Goal: Transaction & Acquisition: Purchase product/service

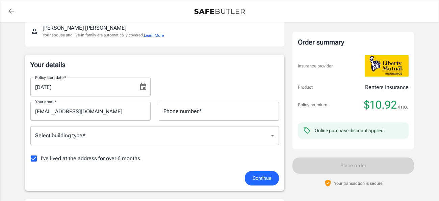
scroll to position [81, 0]
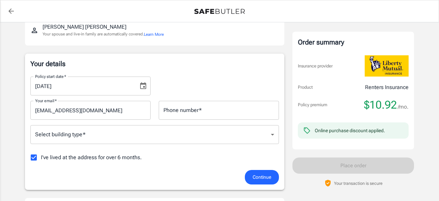
click at [144, 88] on icon "Choose date, selected date is Aug 18, 2025" at bounding box center [143, 86] width 8 height 8
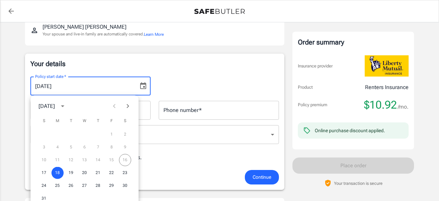
click at [125, 158] on div "10 11 12 13 14 15 16" at bounding box center [84, 160] width 108 height 12
click at [44, 171] on button "17" at bounding box center [44, 173] width 12 height 12
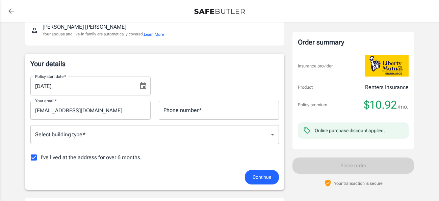
click at [143, 88] on icon "Choose date, selected date is Aug 17, 2025" at bounding box center [143, 85] width 6 height 7
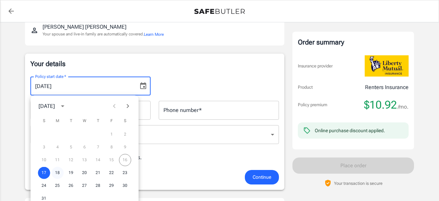
click at [57, 174] on button "18" at bounding box center [57, 173] width 12 height 12
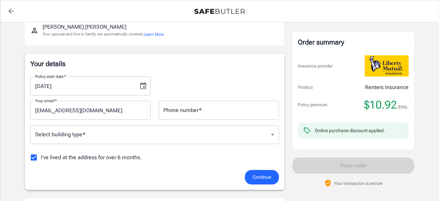
type input "[DATE]"
click at [197, 112] on div "Phone number   * Phone number   *" at bounding box center [219, 110] width 120 height 19
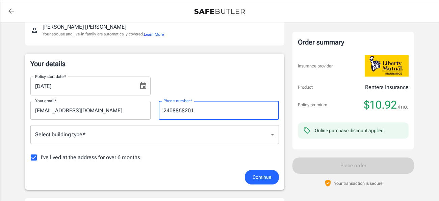
type input "2408868201"
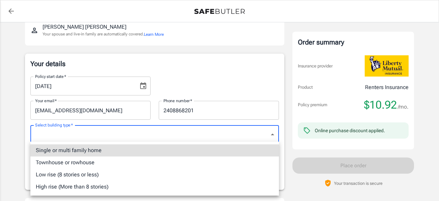
click at [86, 165] on li "Townhouse or rowhouse" at bounding box center [154, 163] width 249 height 12
type input "townhouse"
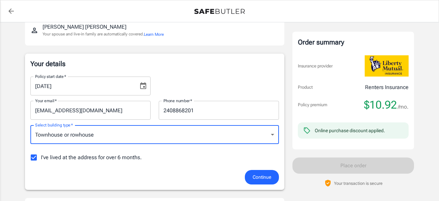
click at [264, 176] on span "Continue" at bounding box center [262, 177] width 19 height 8
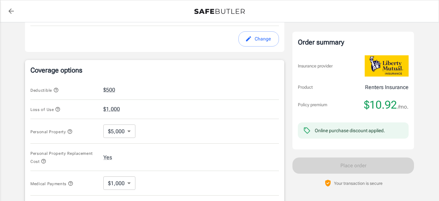
scroll to position [229, 0]
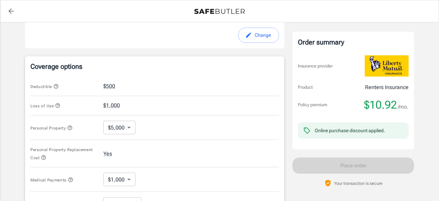
click at [431, 120] on div "Policy premium $ 10.92 /mo Liberty Mutual Renters Insurance [STREET_ADDRESS][PE…" at bounding box center [219, 81] width 439 height 575
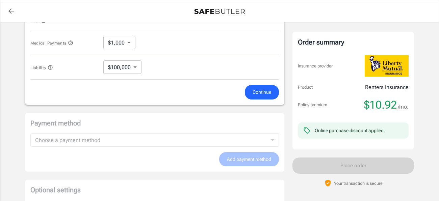
scroll to position [369, 0]
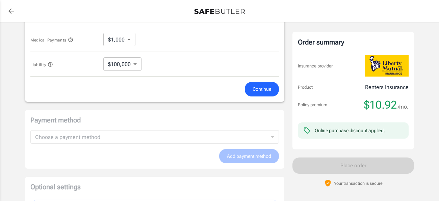
click at [266, 85] on span "Continue" at bounding box center [262, 89] width 19 height 8
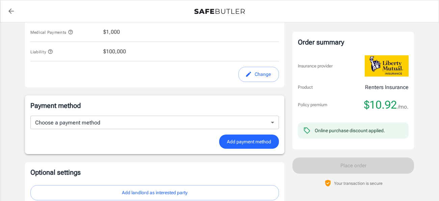
scroll to position [391, 0]
